Goal: Information Seeking & Learning: Understand process/instructions

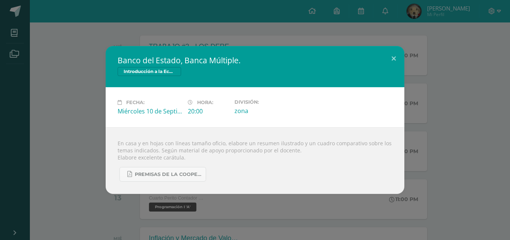
scroll to position [112, 0]
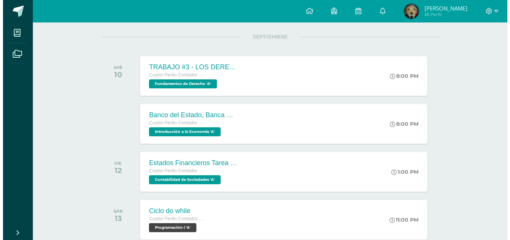
scroll to position [75, 0]
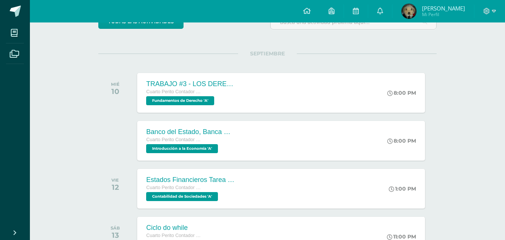
click at [223, 145] on div "Cuarto Perito Contador con Orientación en Computación Introducción a la Economí…" at bounding box center [191, 144] width 90 height 17
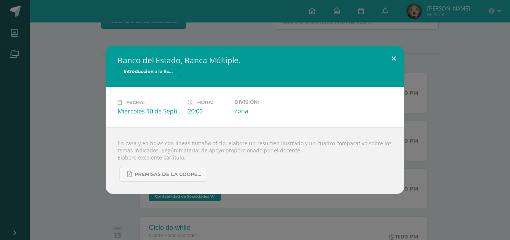
click at [396, 59] on button at bounding box center [393, 58] width 21 height 25
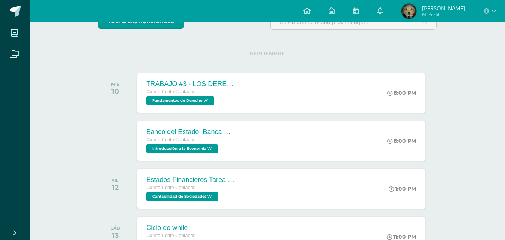
click at [294, 98] on div "TRABAJO #3 - LOS DERECHOS HUMANOS Cuarto Perito Contador con Orientación en Com…" at bounding box center [280, 93] width 287 height 40
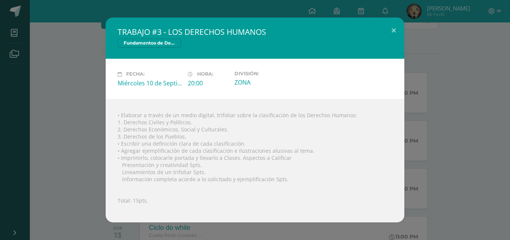
click at [221, 117] on div "• Elaborar a través de un medio digital, trifoliar sobre la clasificación de lo…" at bounding box center [255, 160] width 299 height 123
click at [227, 118] on div "• Elaborar a través de un medio digital, trifoliar sobre la clasificación de lo…" at bounding box center [255, 160] width 299 height 123
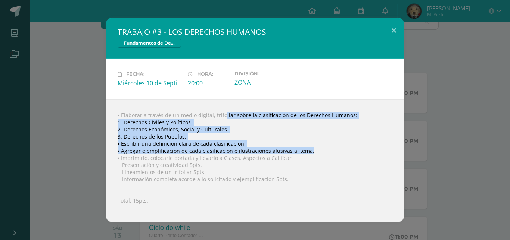
drag, startPoint x: 213, startPoint y: 112, endPoint x: 315, endPoint y: 149, distance: 108.3
click at [315, 149] on div "• Elaborar a través de un medio digital, trifoliar sobre la clasificación de lo…" at bounding box center [255, 160] width 299 height 123
click at [185, 150] on div "• Elaborar a través de un medio digital, trifoliar sobre la clasificación de lo…" at bounding box center [255, 160] width 299 height 123
drag, startPoint x: 177, startPoint y: 150, endPoint x: 214, endPoint y: 110, distance: 54.2
click at [214, 110] on div "• Elaborar a través de un medio digital, trifoliar sobre la clasificación de lo…" at bounding box center [255, 160] width 299 height 123
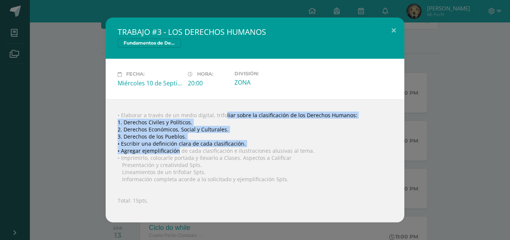
copy div "trifoliar sobre la clasificación de los Derechos Humanos: 1. Derechos Civiles y…"
